Goal: Task Accomplishment & Management: Use online tool/utility

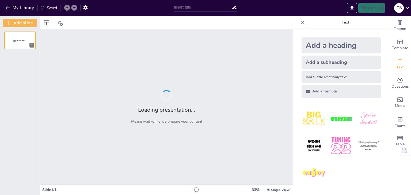
type input "From Concept to Creation: Structuring Asec. Disimban's Journey in a Coffee Tabl…"
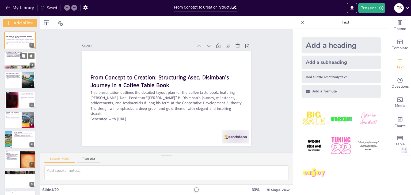
click at [24, 59] on div at bounding box center [20, 60] width 32 height 18
type textarea "This point highlights the comprehensive nature of the coffee table book, ensuri…"
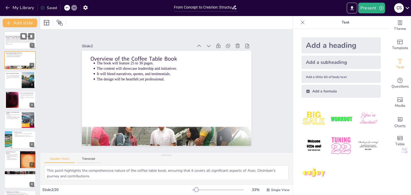
click at [17, 42] on p "This presentation outlines the detailed layout plan for the coffee table book, …" at bounding box center [20, 41] width 29 height 5
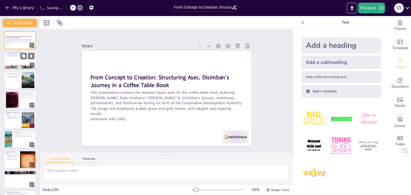
click at [13, 54] on p "The content will showcase leadership and initiatives." at bounding box center [21, 54] width 28 height 1
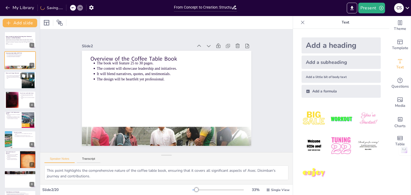
click at [15, 79] on div at bounding box center [20, 80] width 32 height 18
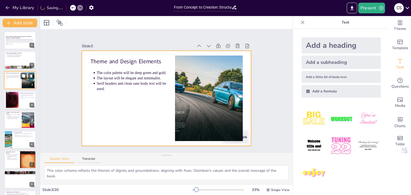
click at [14, 86] on div at bounding box center [20, 80] width 32 height 18
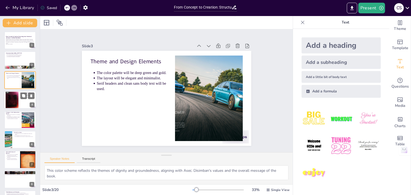
click at [20, 99] on div at bounding box center [27, 96] width 14 height 6
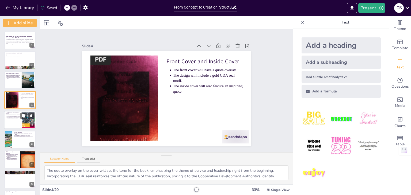
click at [17, 118] on p "The journey from [GEOGRAPHIC_DATA] to national leadership will be detailed." at bounding box center [13, 118] width 13 height 2
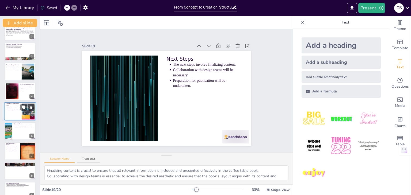
type textarea "Opening the floor for questions encourages engagement and allows participants t…"
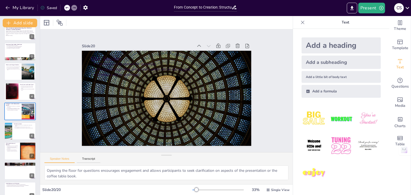
click at [11, 13] on div "My Library Saved" at bounding box center [85, 7] width 171 height 15
click at [7, 7] on icon "button" at bounding box center [7, 7] width 5 height 5
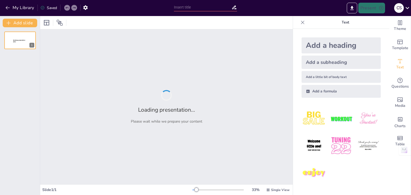
type input "From Concept to Creation: Structuring Asec. Disimban's Journey in a Coffee Tabl…"
